Goal: Task Accomplishment & Management: Manage account settings

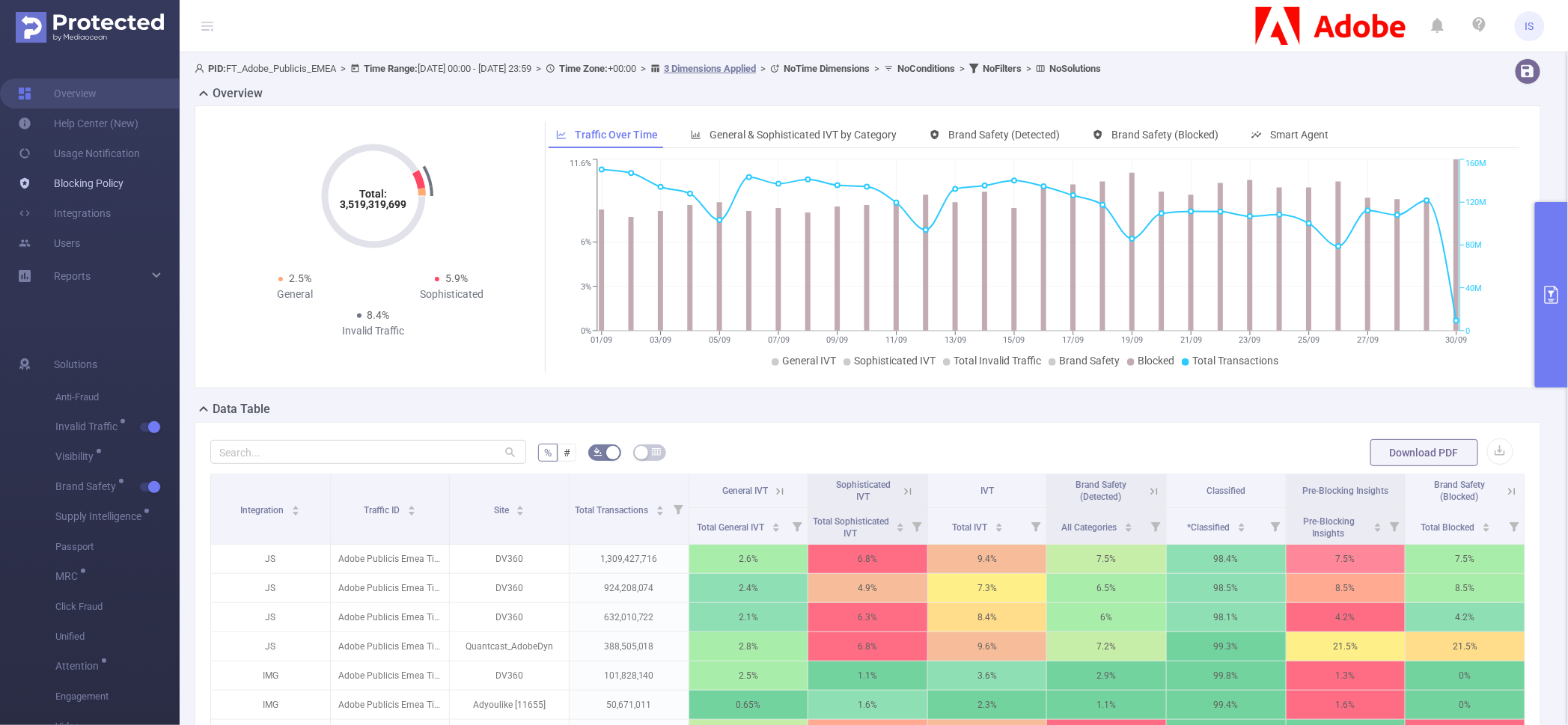
click at [85, 181] on link "Blocking Policy" at bounding box center [71, 183] width 106 height 30
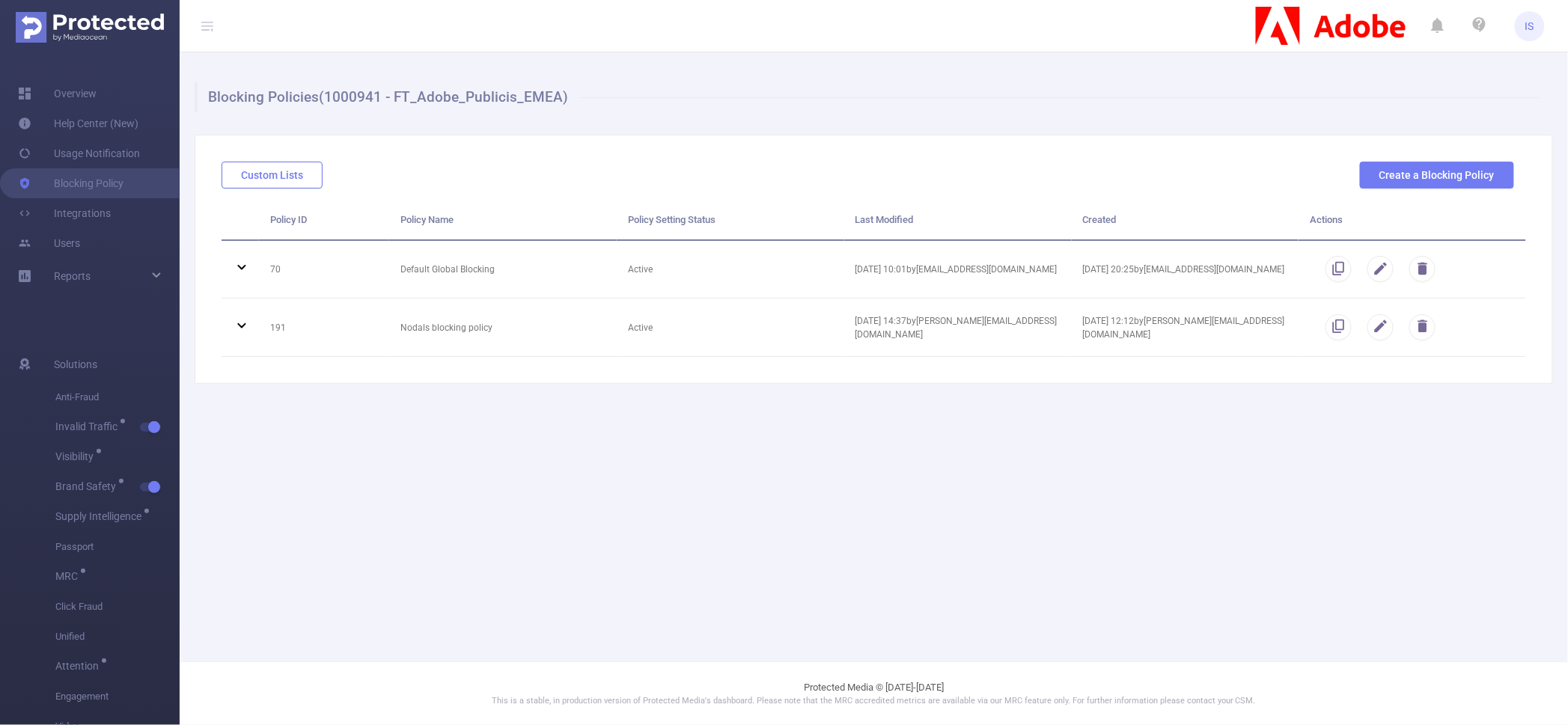
click at [270, 178] on button "Custom Lists" at bounding box center [271, 175] width 101 height 26
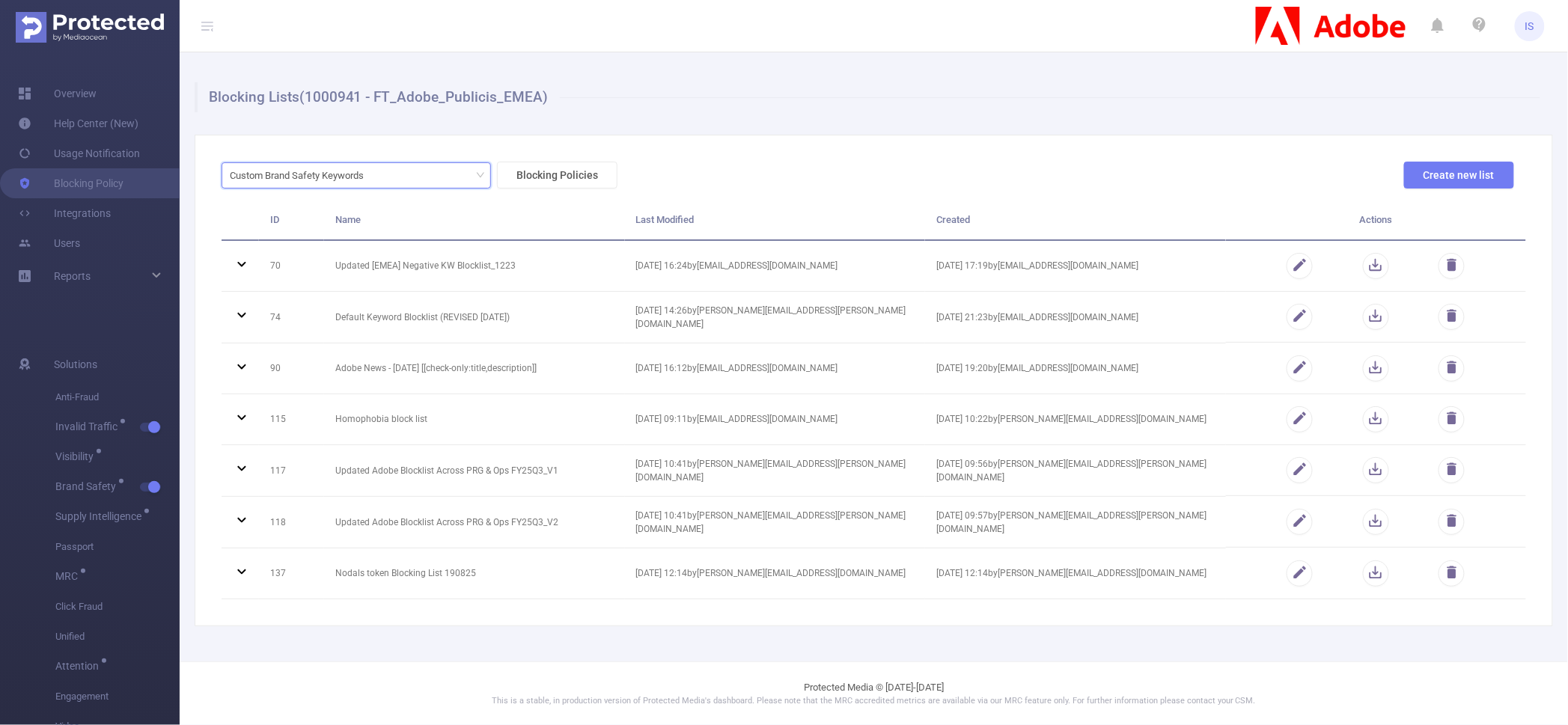
click at [360, 181] on div "Custom Brand Safety Keywords" at bounding box center [302, 176] width 145 height 25
click at [294, 239] on li "URL Lists" at bounding box center [356, 229] width 270 height 24
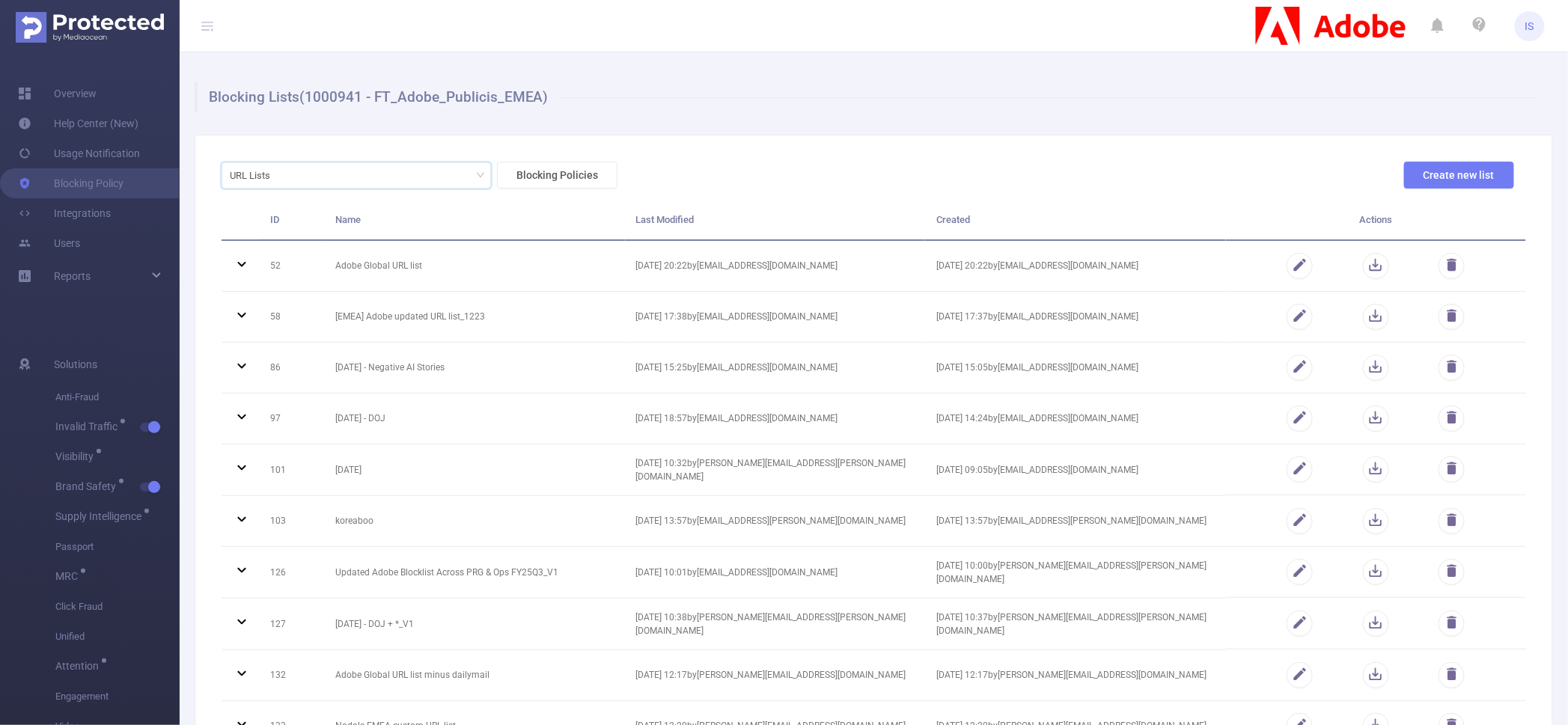
click at [614, 199] on div "URL Lists Blocking Policies Create new list" at bounding box center [868, 181] width 1305 height 39
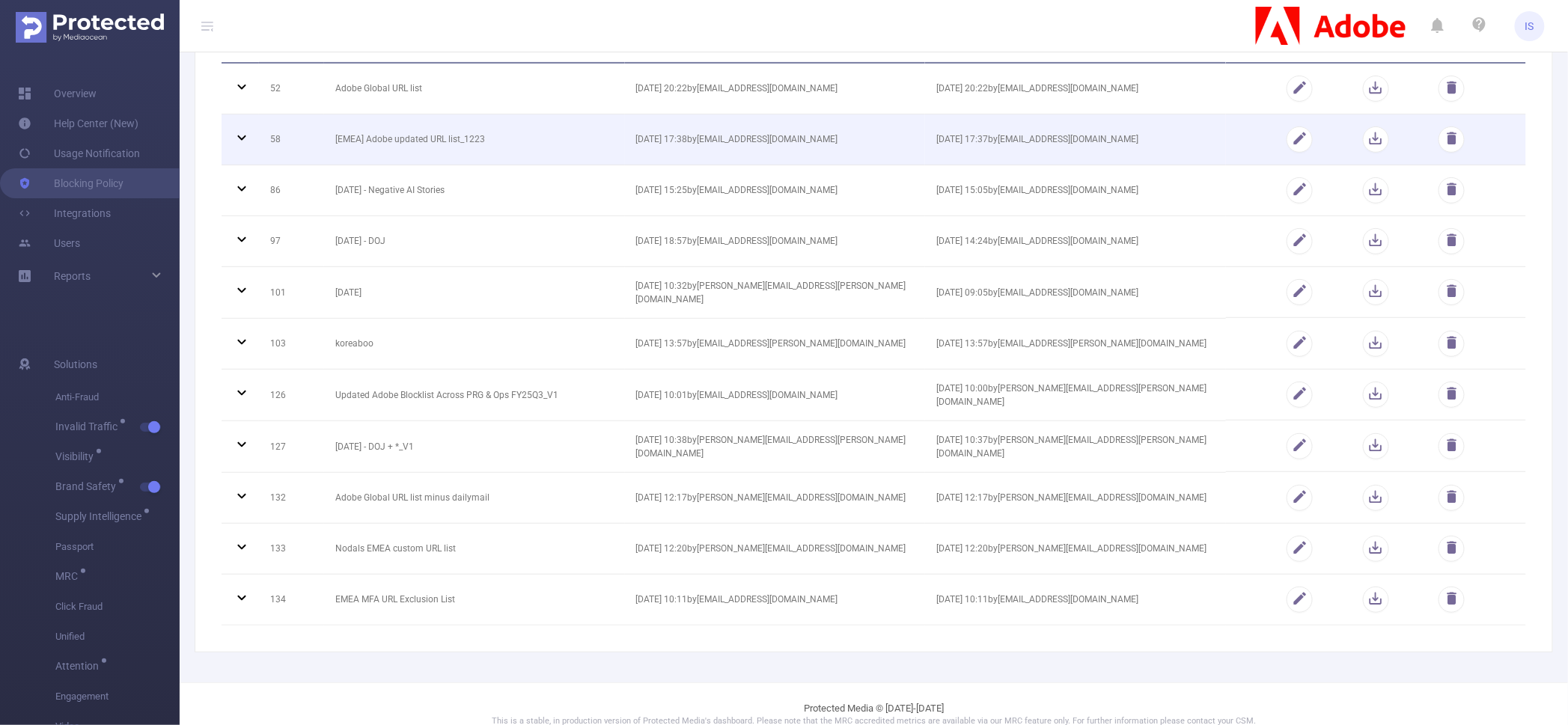
scroll to position [196, 0]
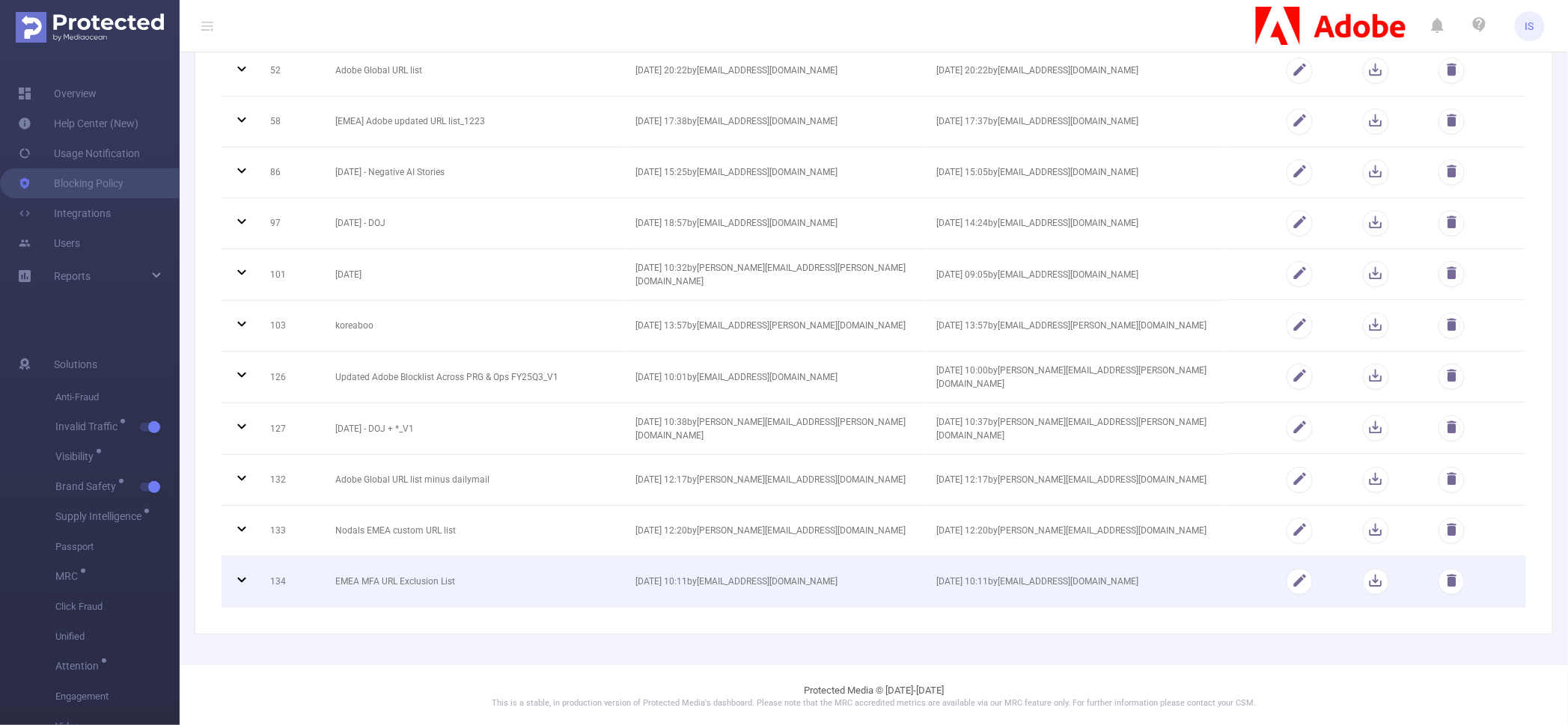
click at [242, 579] on icon at bounding box center [241, 579] width 18 height 18
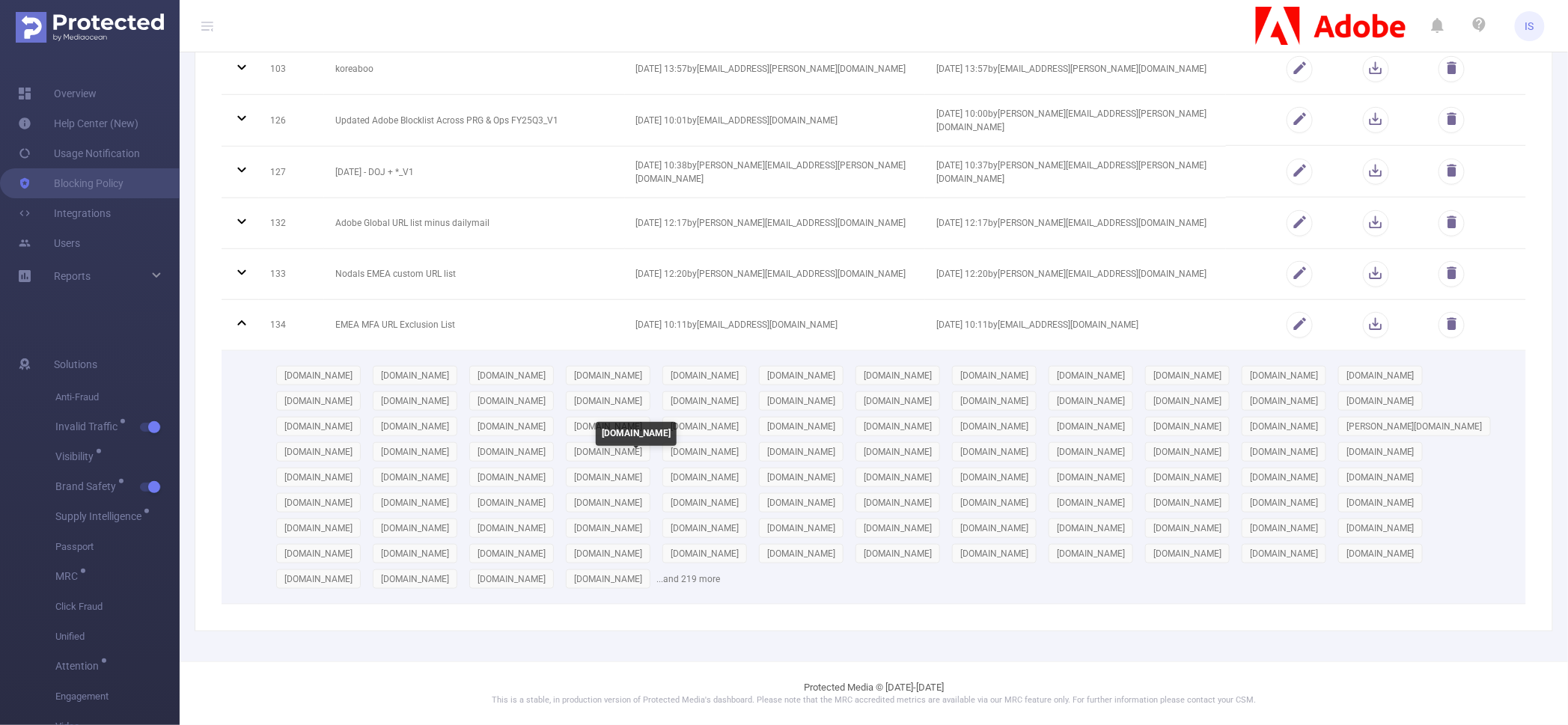
scroll to position [475, 0]
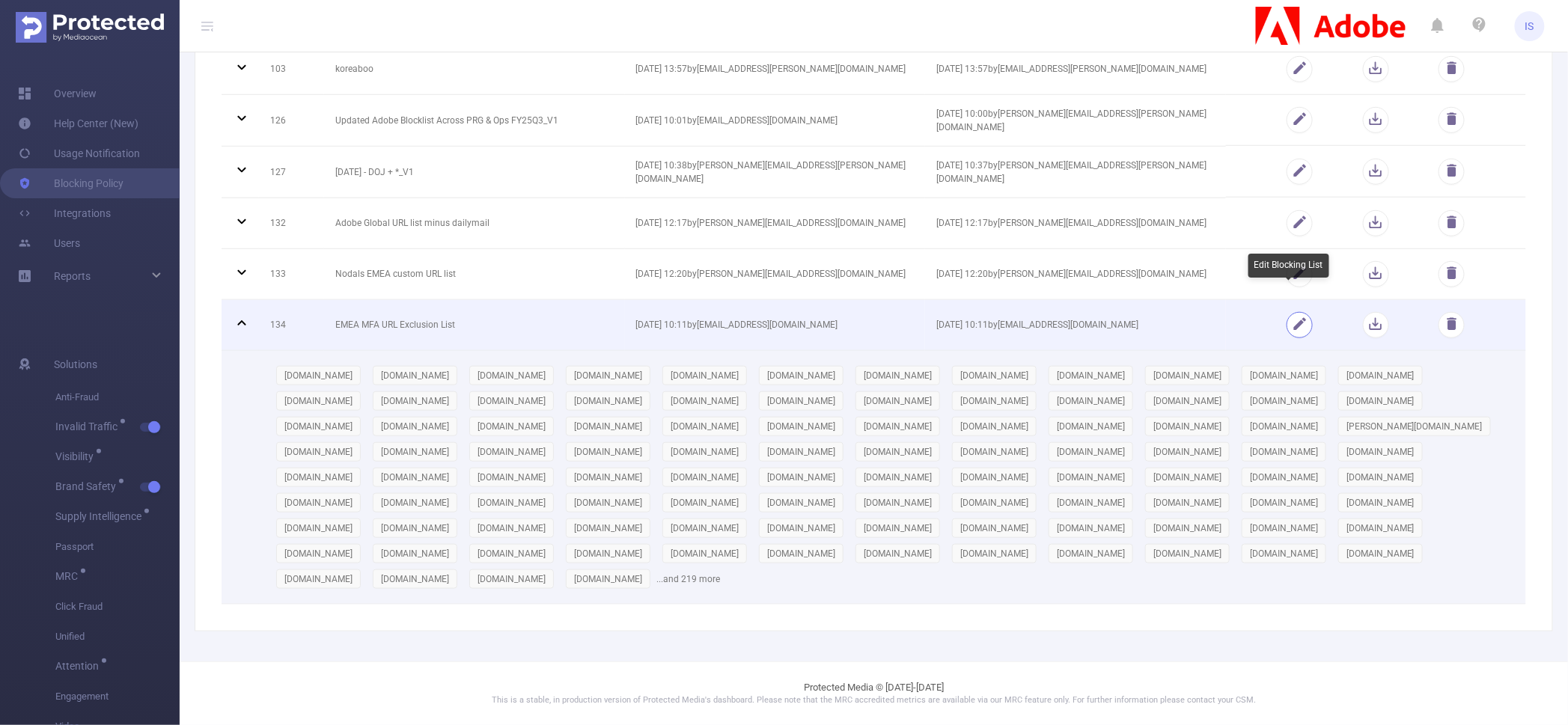
click at [1287, 312] on button "button" at bounding box center [1300, 325] width 26 height 26
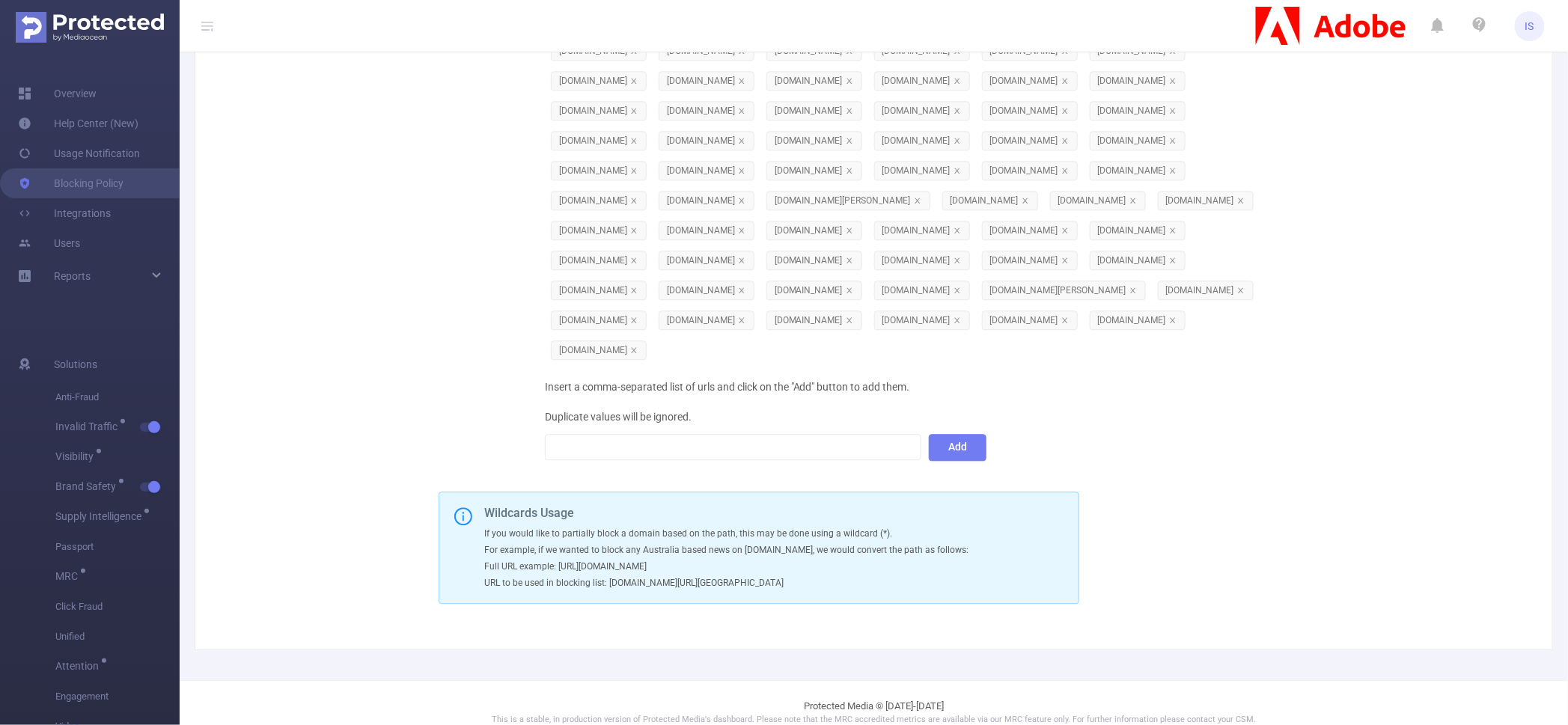
scroll to position [1503, 0]
drag, startPoint x: 1196, startPoint y: 413, endPoint x: 1259, endPoint y: 407, distance: 63.3
click at [760, 332] on div "[DOMAIN_NAME]" at bounding box center [706, 317] width 108 height 30
copy span "[DOMAIN_NAME]"
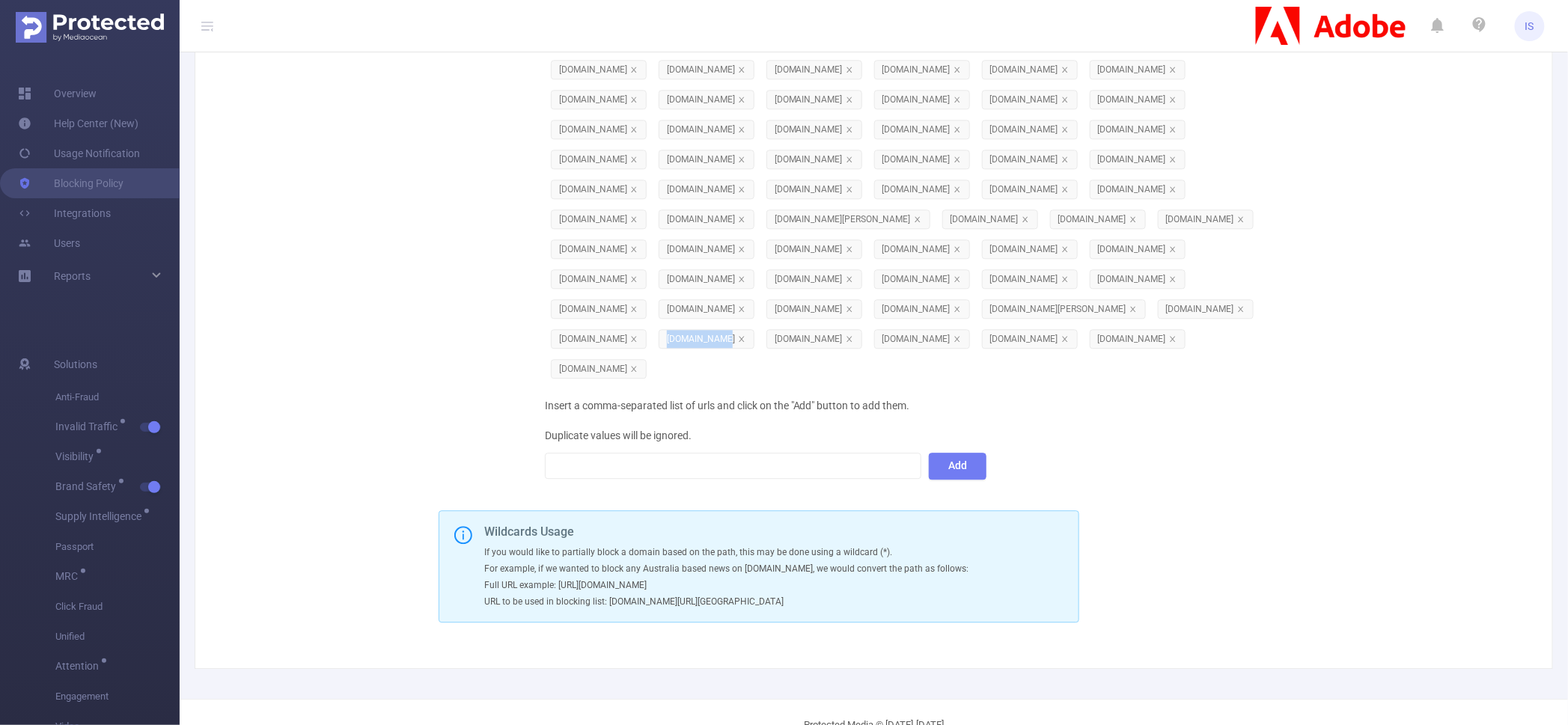
scroll to position [1329, 0]
